Goal: Communication & Community: Connect with others

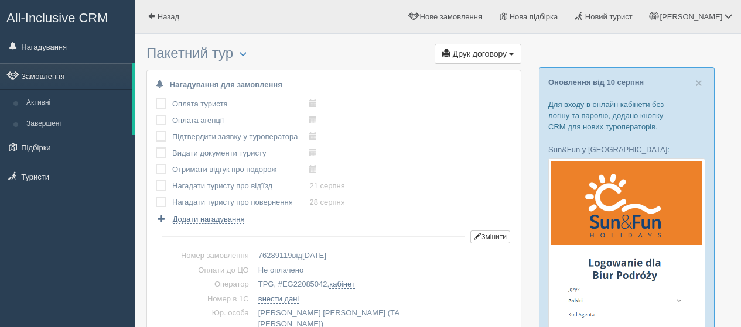
scroll to position [1230, 0]
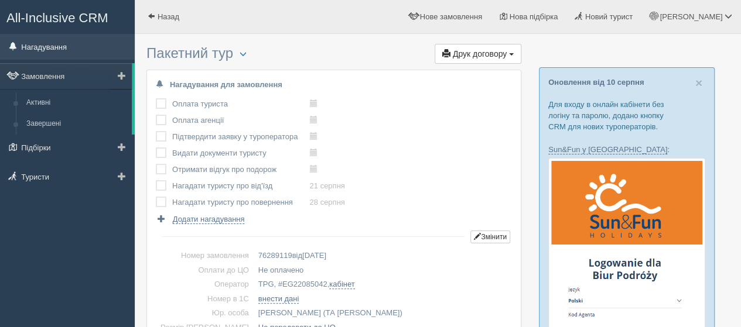
click at [48, 51] on link "Нагадування" at bounding box center [67, 47] width 135 height 26
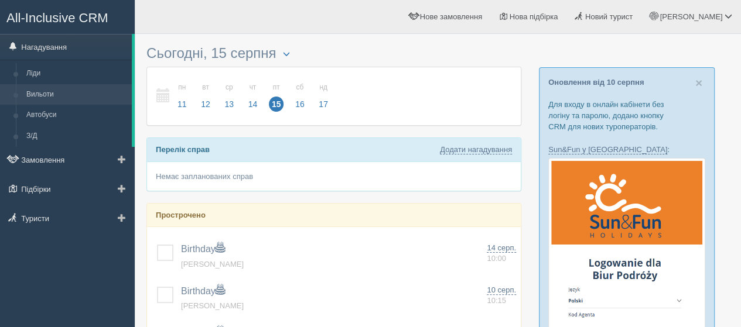
click at [46, 93] on link "Вильоти" at bounding box center [76, 94] width 111 height 21
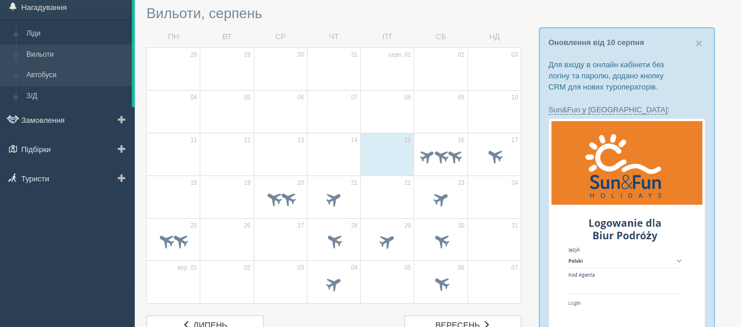
scroll to position [59, 0]
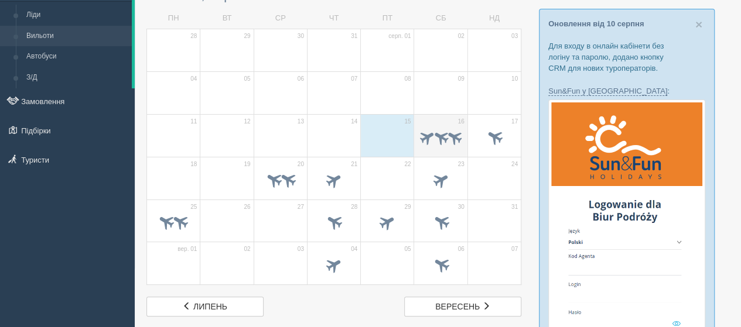
click at [426, 119] on td "16" at bounding box center [440, 135] width 53 height 43
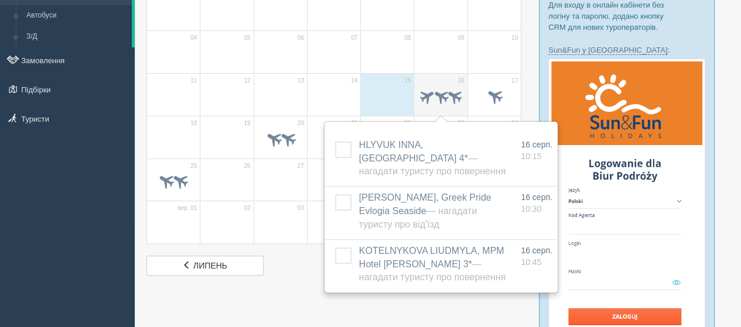
scroll to position [117, 0]
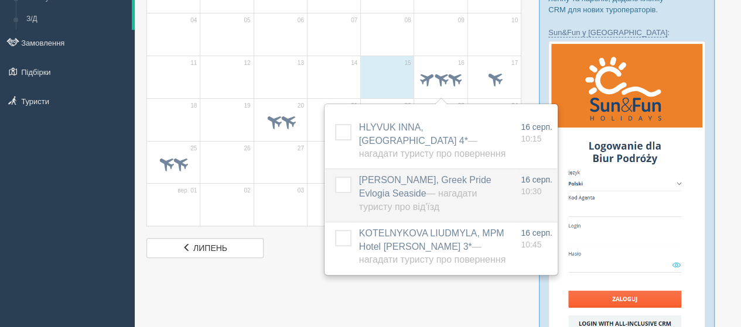
click at [449, 184] on span "KARPENKO NATALIIA, Greek Pride Evlogia Seaside — Нагадати туристу про від'їзд" at bounding box center [425, 193] width 132 height 37
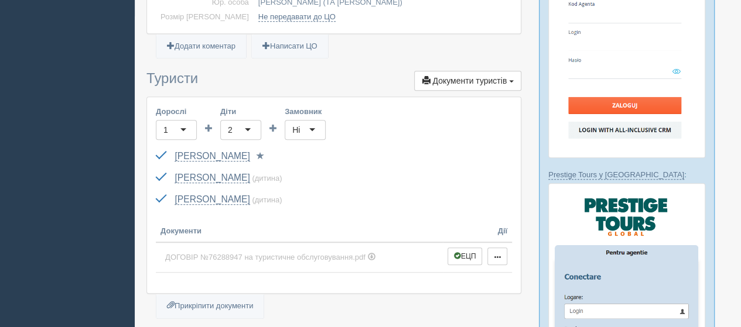
scroll to position [293, 0]
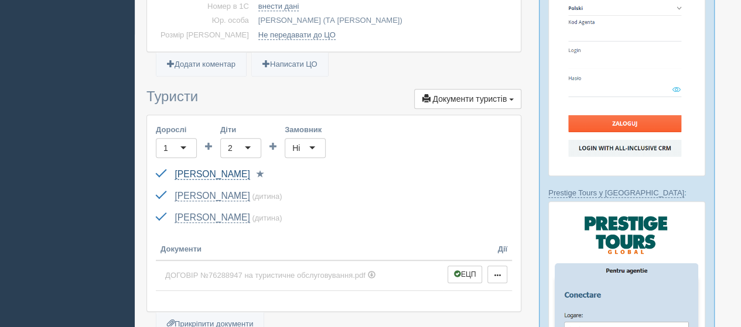
click at [232, 173] on link "[PERSON_NAME]" at bounding box center [211, 174] width 75 height 11
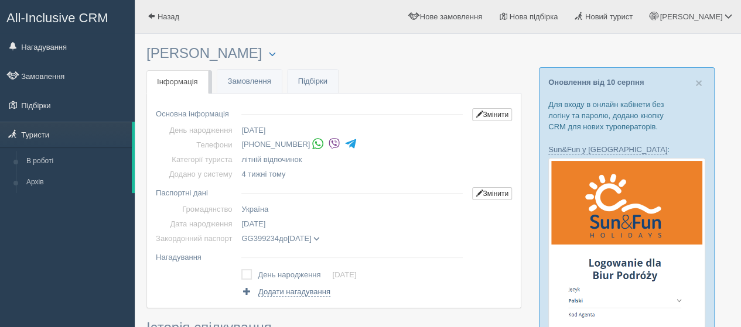
click at [328, 141] on img at bounding box center [334, 144] width 12 height 12
